Goal: Find specific page/section: Find specific page/section

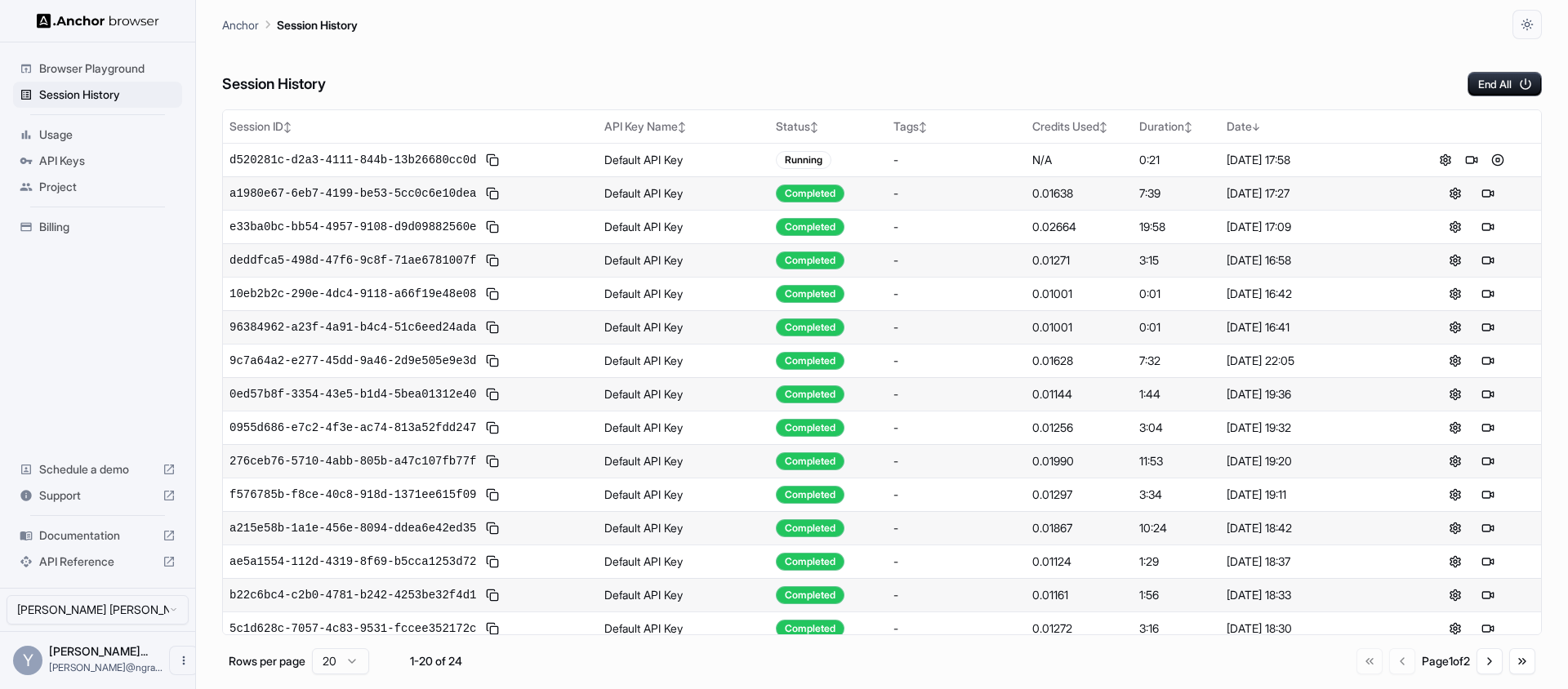
click at [963, 58] on div "Session History End All" at bounding box center [882, 68] width 1319 height 58
click at [1467, 159] on button at bounding box center [1470, 160] width 20 height 20
click at [974, 67] on div "Session History End All" at bounding box center [882, 68] width 1319 height 58
